Goal: Information Seeking & Learning: Learn about a topic

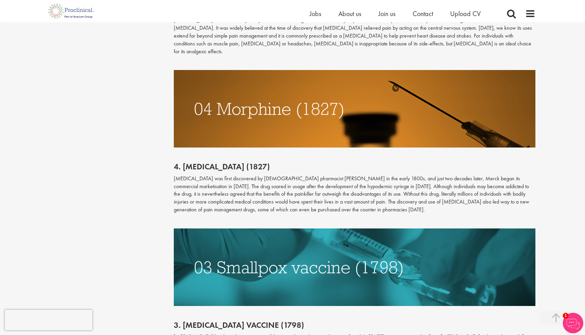
scroll to position [1283, 0]
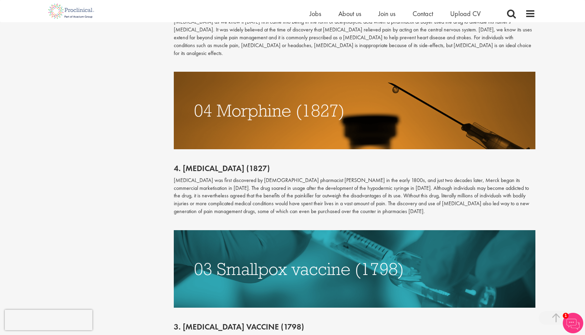
click at [241, 164] on h2 "4. [MEDICAL_DATA] (1827)" at bounding box center [355, 168] width 362 height 9
click at [241, 177] on p "[MEDICAL_DATA] was first discovered by [DEMOGRAPHIC_DATA] pharmacist [PERSON_NA…" at bounding box center [355, 196] width 362 height 39
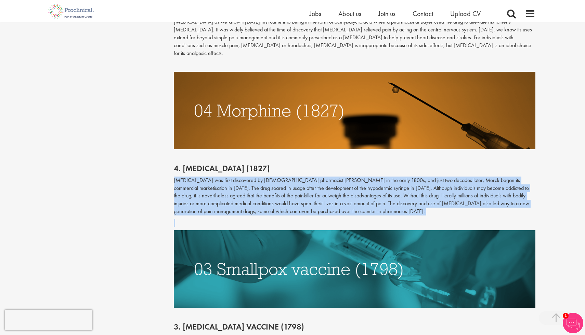
click at [241, 177] on p "[MEDICAL_DATA] was first discovered by [DEMOGRAPHIC_DATA] pharmacist [PERSON_NA…" at bounding box center [355, 196] width 362 height 39
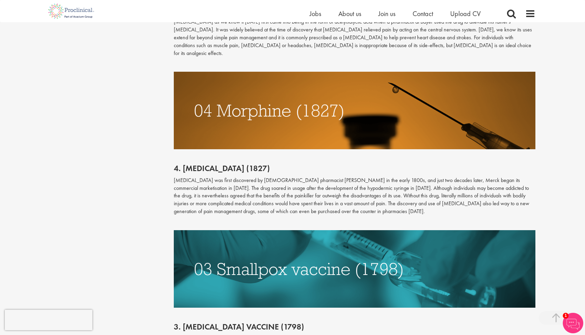
click at [280, 177] on p "[MEDICAL_DATA] was first discovered by [DEMOGRAPHIC_DATA] pharmacist [PERSON_NA…" at bounding box center [355, 196] width 362 height 39
click at [214, 177] on p "[MEDICAL_DATA] was first discovered by [DEMOGRAPHIC_DATA] pharmacist [PERSON_NA…" at bounding box center [355, 196] width 362 height 39
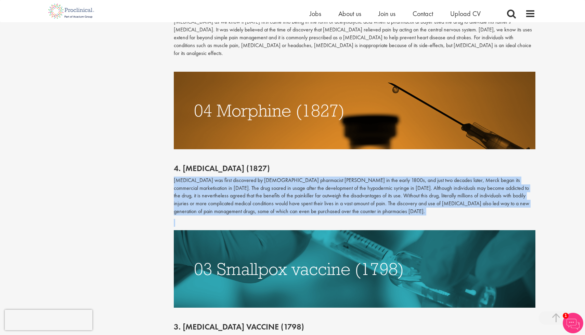
click at [214, 177] on p "[MEDICAL_DATA] was first discovered by [DEMOGRAPHIC_DATA] pharmacist [PERSON_NA…" at bounding box center [355, 196] width 362 height 39
click at [406, 177] on p "[MEDICAL_DATA] was first discovered by [DEMOGRAPHIC_DATA] pharmacist [PERSON_NA…" at bounding box center [355, 196] width 362 height 39
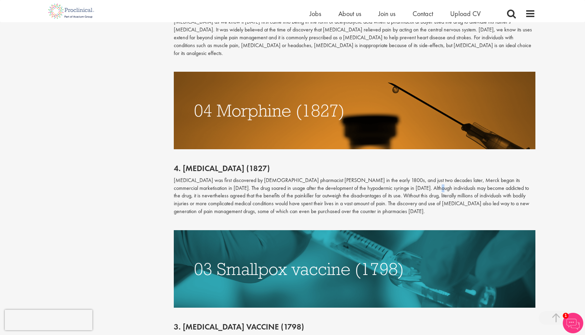
click at [406, 177] on p "[MEDICAL_DATA] was first discovered by [DEMOGRAPHIC_DATA] pharmacist [PERSON_NA…" at bounding box center [355, 196] width 362 height 39
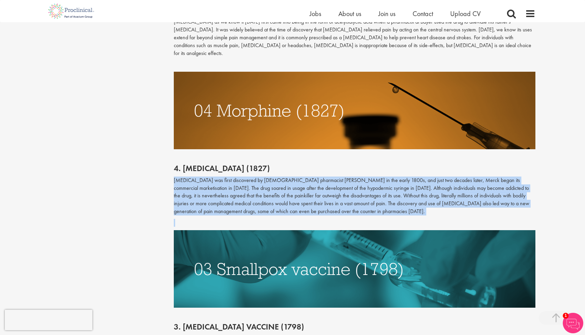
click at [406, 177] on p "[MEDICAL_DATA] was first discovered by [DEMOGRAPHIC_DATA] pharmacist [PERSON_NA…" at bounding box center [355, 196] width 362 height 39
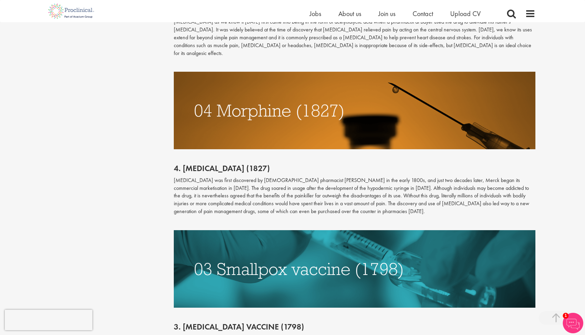
click at [396, 177] on p "[MEDICAL_DATA] was first discovered by [DEMOGRAPHIC_DATA] pharmacist [PERSON_NA…" at bounding box center [355, 196] width 362 height 39
